Goal: Navigation & Orientation: Find specific page/section

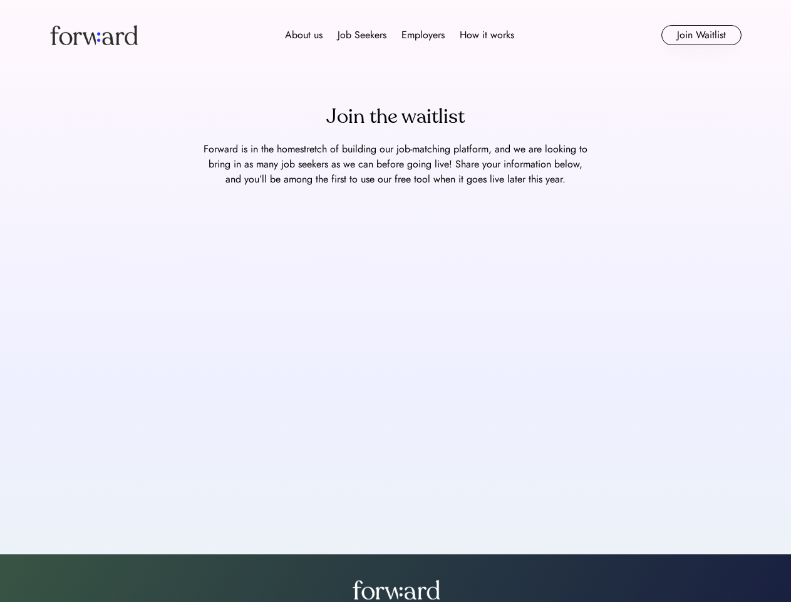
click at [396, 35] on div "About us Job Seekers Employers How it works" at bounding box center [400, 35] width 494 height 15
click at [94, 35] on img at bounding box center [94, 35] width 88 height 20
click at [400, 35] on div "About us Job Seekers Employers How it works" at bounding box center [400, 35] width 494 height 15
click at [304, 35] on div "About us" at bounding box center [304, 35] width 38 height 15
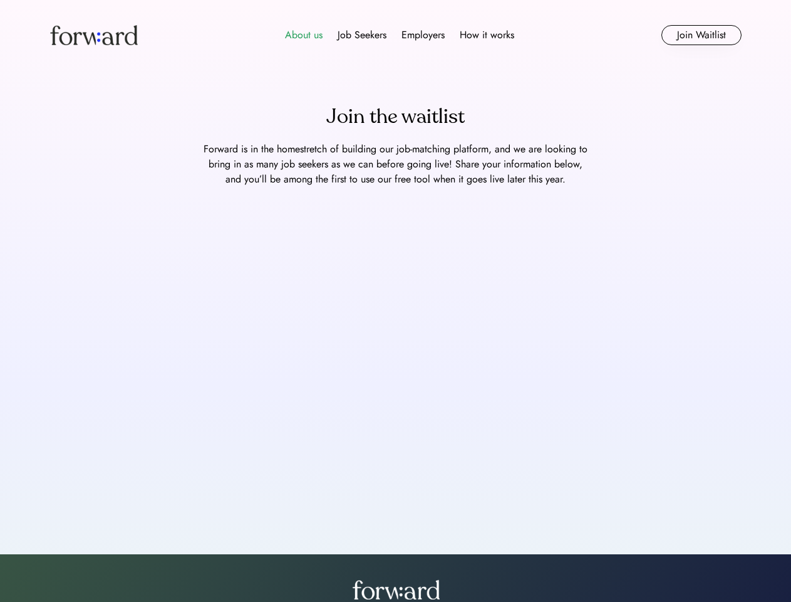
click at [362, 35] on div "Job Seekers" at bounding box center [362, 35] width 49 height 15
click at [423, 35] on div "Employers" at bounding box center [423, 35] width 43 height 15
click at [486, 35] on div "How it works" at bounding box center [487, 35] width 55 height 15
click at [701, 35] on button "Join Waitlist" at bounding box center [702, 35] width 80 height 20
click at [395, 117] on div "Join the waitlist" at bounding box center [395, 117] width 138 height 30
